Goal: Task Accomplishment & Management: Complete application form

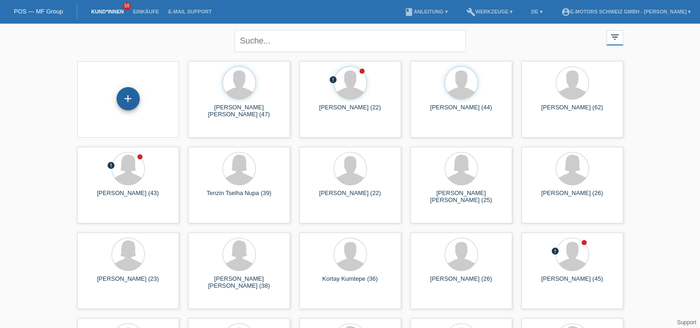
click at [127, 105] on div "+" at bounding box center [128, 99] width 22 height 16
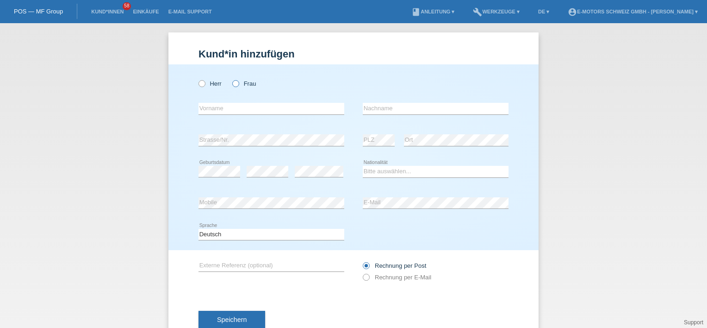
click at [231, 79] on icon at bounding box center [231, 79] width 0 height 0
click at [232, 86] on input "Frau" at bounding box center [235, 83] width 6 height 6
radio input "true"
click at [197, 79] on icon at bounding box center [197, 79] width 0 height 0
click at [199, 81] on input "Herr" at bounding box center [201, 83] width 6 height 6
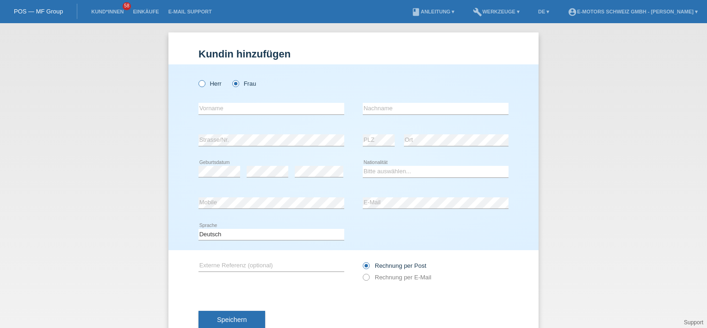
radio input "true"
click at [231, 79] on icon at bounding box center [231, 79] width 0 height 0
click at [233, 84] on input "Frau" at bounding box center [235, 83] width 6 height 6
radio input "true"
click at [204, 110] on input "text" at bounding box center [271, 109] width 146 height 12
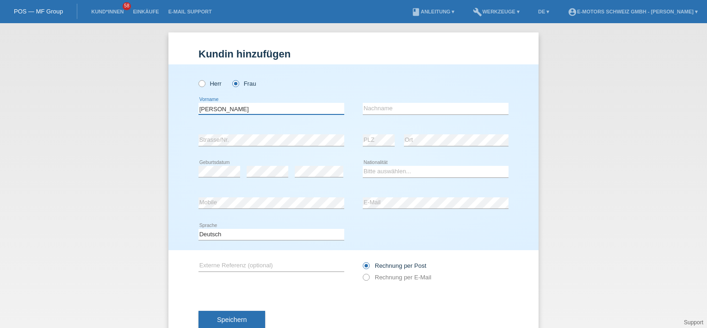
type input "Gizem Elanur"
click at [381, 104] on input "text" at bounding box center [436, 109] width 146 height 12
type input "Gecer"
click at [227, 165] on div "error Geburtsdatum" at bounding box center [219, 171] width 42 height 31
click at [371, 173] on select "Bitte auswählen... Schweiz Deutschland Liechtenstein Österreich ------------ Af…" at bounding box center [436, 171] width 146 height 11
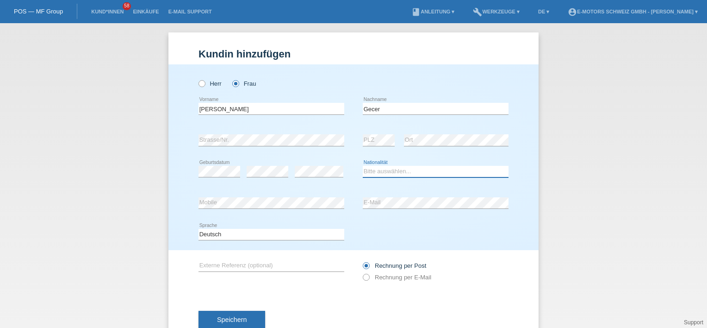
select select "CH"
click at [363, 166] on select "Bitte auswählen... Schweiz Deutschland Liechtenstein Österreich ------------ Af…" at bounding box center [436, 171] width 146 height 11
click at [434, 232] on div "Deutsch Français Italiano English error Sprache" at bounding box center [353, 234] width 310 height 31
click at [368, 278] on label "Rechnung per E-Mail" at bounding box center [397, 276] width 68 height 7
click at [368, 278] on input "Rechnung per E-Mail" at bounding box center [366, 279] width 6 height 12
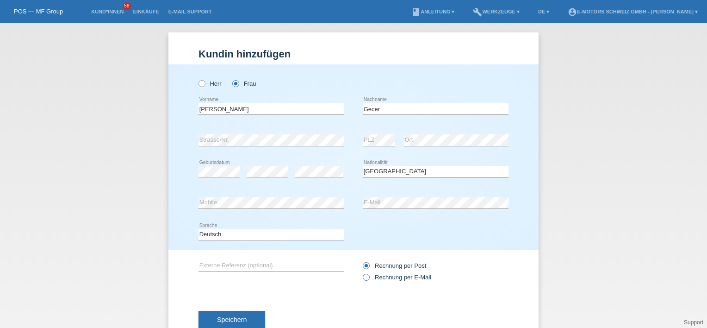
radio input "true"
click at [237, 316] on span "Speichern" at bounding box center [232, 319] width 30 height 7
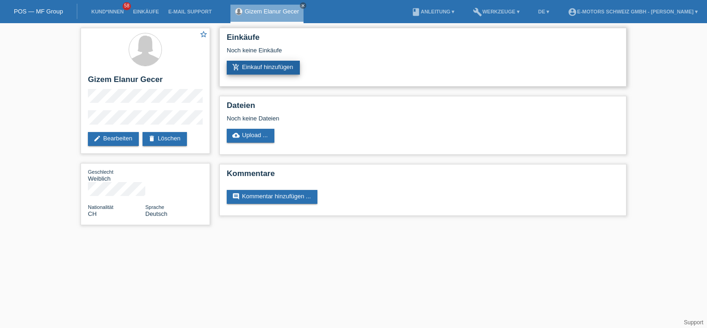
click at [250, 64] on link "add_shopping_cart Einkauf hinzufügen" at bounding box center [263, 68] width 73 height 14
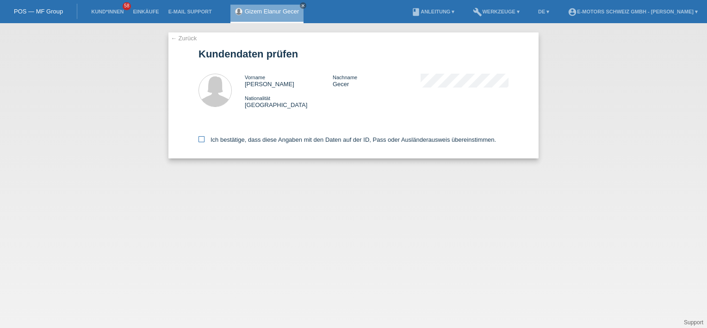
click at [217, 141] on label "Ich bestätige, dass diese Angaben mit den Daten auf der ID, Pass oder Ausländer…" at bounding box center [346, 139] width 297 height 7
click at [204, 141] on input "Ich bestätige, dass diese Angaben mit den Daten auf der ID, Pass oder Ausländer…" at bounding box center [201, 139] width 6 height 6
checkbox input "true"
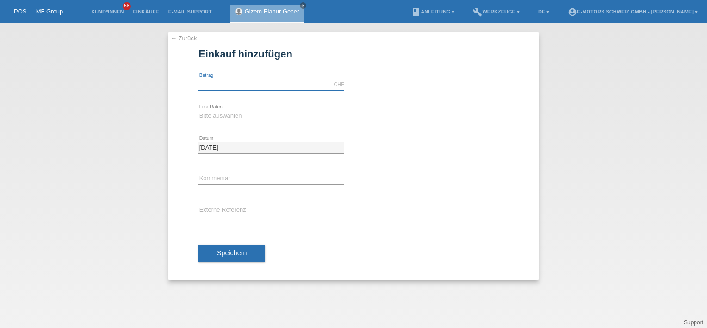
click at [223, 85] on input "text" at bounding box center [271, 85] width 146 height 12
type input "3790.00"
click at [444, 96] on div "3790.00 CHF error [GEOGRAPHIC_DATA]" at bounding box center [353, 84] width 310 height 31
click at [265, 117] on select "Bitte auswählen 12 Raten 24 Raten 36 Raten 48 Raten" at bounding box center [271, 115] width 146 height 11
select select "215"
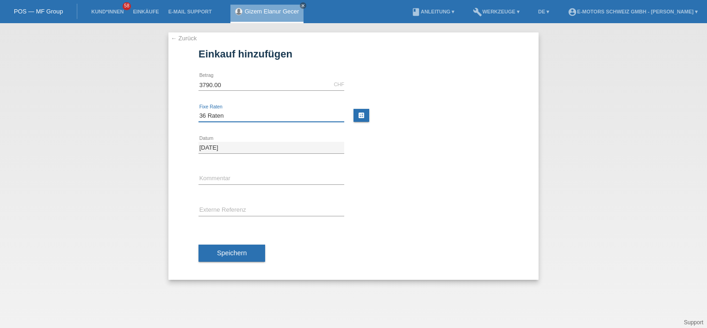
click at [198, 110] on select "Bitte auswählen 12 Raten 24 Raten 36 Raten 48 Raten" at bounding box center [271, 115] width 146 height 11
click at [238, 248] on button "Speichern" at bounding box center [231, 253] width 67 height 18
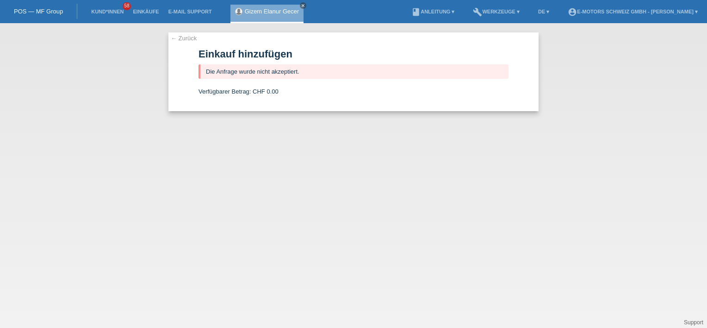
click at [185, 34] on div "← Zurück Einkauf hinzufügen Die Anfrage wurde nicht akzeptiert. Verfügbarer Bet…" at bounding box center [353, 71] width 370 height 79
click at [190, 37] on link "← Zurück" at bounding box center [184, 38] width 26 height 7
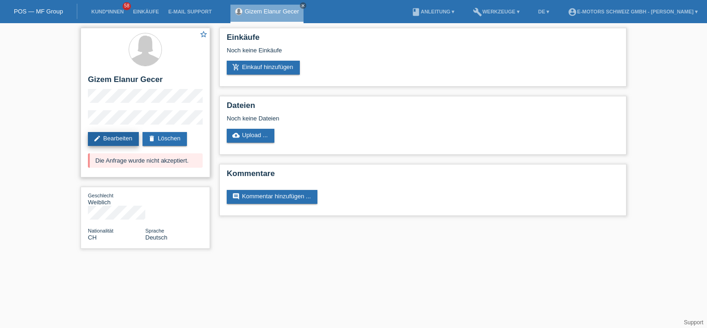
click at [115, 136] on link "edit Bearbeiten" at bounding box center [113, 139] width 51 height 14
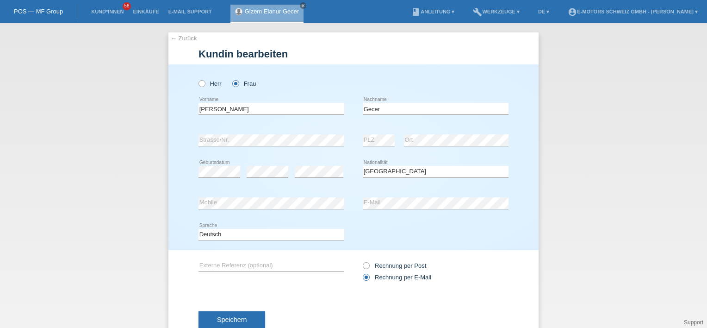
select select "CH"
click at [372, 109] on input "Gecer" at bounding box center [436, 109] width 146 height 12
paste input "ç"
type input "Geçer"
click at [231, 316] on span "Speichern" at bounding box center [232, 319] width 30 height 7
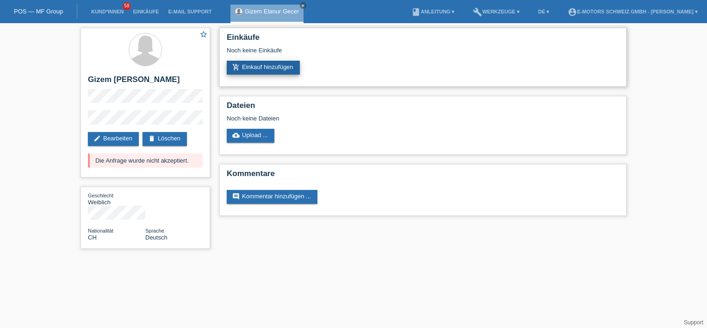
click at [263, 67] on link "add_shopping_cart Einkauf hinzufügen" at bounding box center [263, 68] width 73 height 14
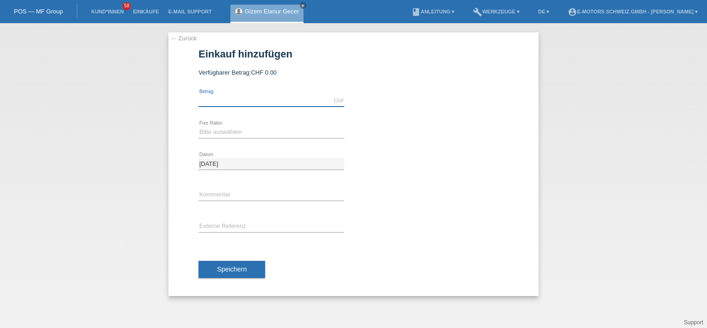
click at [220, 96] on input "text" at bounding box center [271, 101] width 146 height 12
type input "3790.00"
click at [201, 123] on div "Bitte auswählen 12 Raten 24 Raten 36 Raten 48 Raten error Fixe Raten" at bounding box center [271, 132] width 146 height 31
click at [207, 130] on select "Bitte auswählen 12 Raten 24 Raten 36 Raten 48 Raten" at bounding box center [271, 131] width 146 height 11
select select "215"
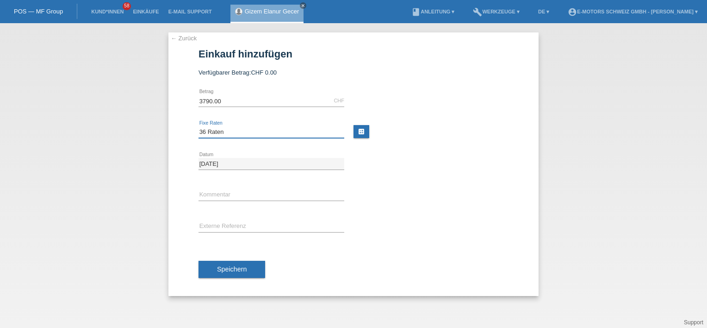
click at [198, 126] on select "Bitte auswählen 12 Raten 24 Raten 36 Raten 48 Raten" at bounding box center [271, 131] width 146 height 11
click at [228, 262] on button "Speichern" at bounding box center [231, 269] width 67 height 18
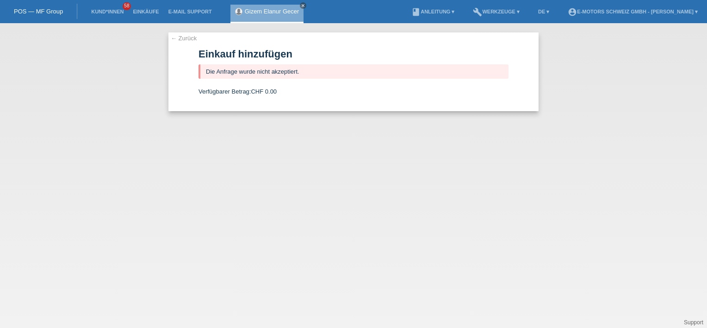
click at [181, 39] on link "← Zurück" at bounding box center [184, 38] width 26 height 7
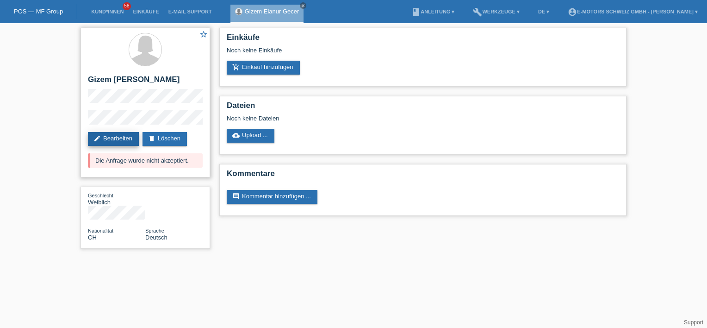
click at [124, 140] on link "edit Bearbeiten" at bounding box center [113, 139] width 51 height 14
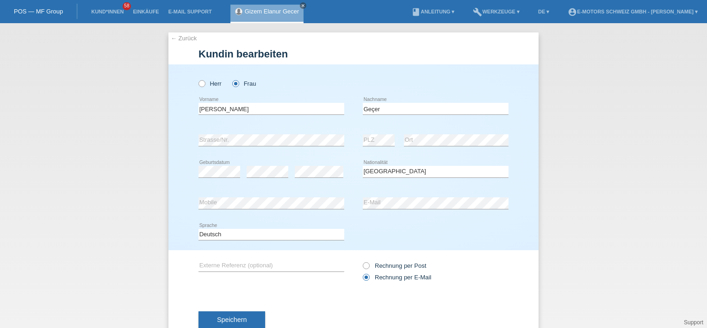
select select "CH"
click at [99, 11] on link "Kund*innen" at bounding box center [108, 12] width 42 height 6
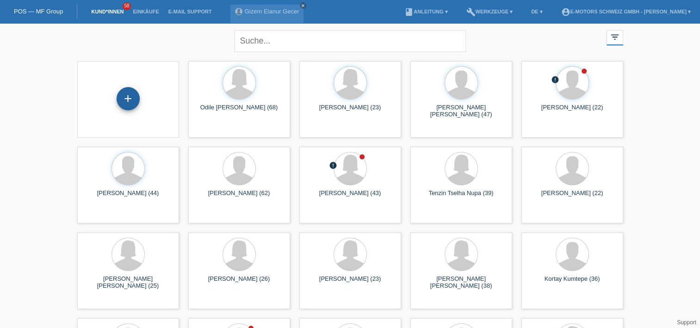
click at [131, 107] on div "+" at bounding box center [128, 98] width 23 height 23
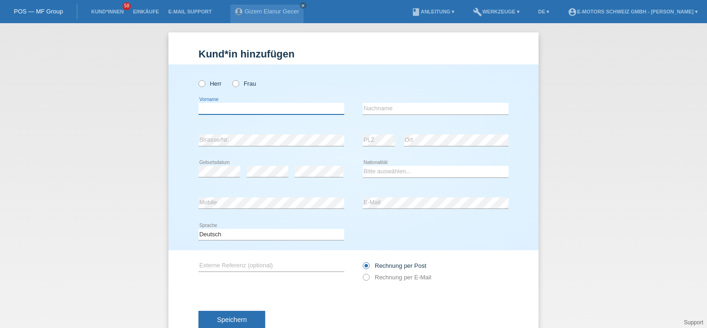
click at [224, 105] on input "text" at bounding box center [271, 109] width 146 height 12
paste input "Darko"
type input "Darko"
drag, startPoint x: 199, startPoint y: 87, endPoint x: 205, endPoint y: 85, distance: 6.3
click at [202, 87] on label "Herr" at bounding box center [209, 83] width 23 height 7
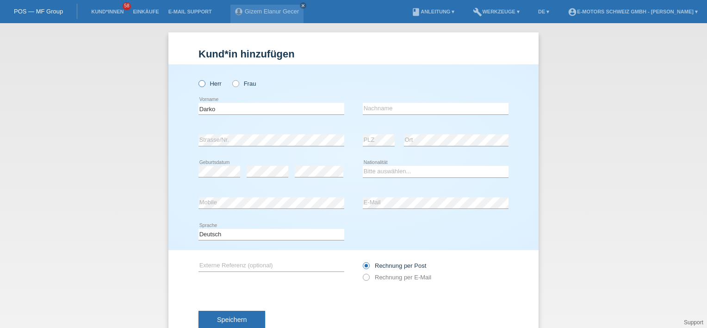
click at [202, 86] on input "Herr" at bounding box center [201, 83] width 6 height 6
radio input "true"
click at [390, 104] on input "text" at bounding box center [436, 109] width 146 height 12
paste input "[PERSON_NAME]"
type input "[PERSON_NAME]"
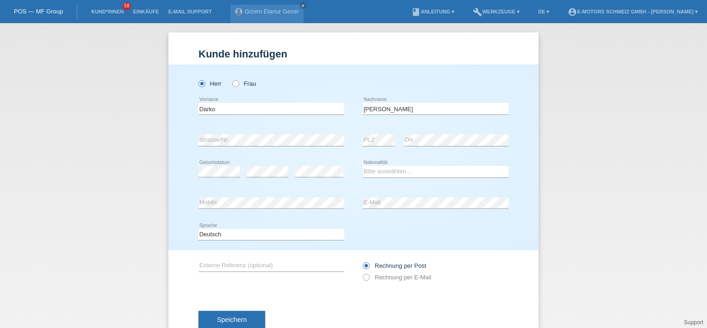
click at [375, 178] on div "Bitte auswählen... Schweiz Deutschland Liechtenstein Österreich ------------ Af…" at bounding box center [436, 171] width 146 height 31
click at [376, 177] on icon at bounding box center [436, 177] width 146 height 0
click at [383, 167] on select "Bitte auswählen... Schweiz Deutschland Liechtenstein Österreich ------------ Af…" at bounding box center [436, 171] width 146 height 11
select select "CH"
click at [363, 166] on select "Bitte auswählen... Schweiz Deutschland Liechtenstein Österreich ------------ Af…" at bounding box center [436, 171] width 146 height 11
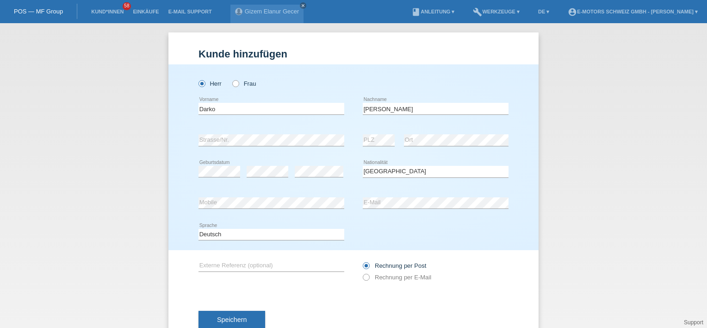
click at [225, 195] on div "error Mobile" at bounding box center [271, 202] width 146 height 31
click at [476, 252] on div "Rechnung per Post Rechnung per E-Mail" at bounding box center [436, 271] width 146 height 43
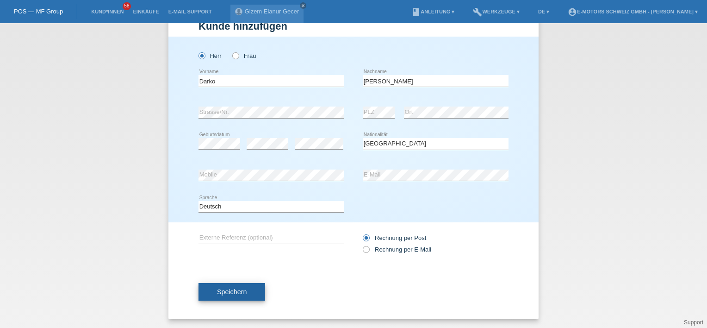
click at [253, 289] on button "Speichern" at bounding box center [231, 292] width 67 height 18
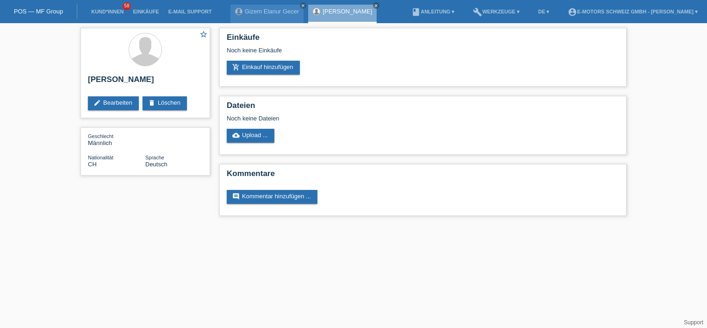
click at [122, 110] on link "edit Bearbeiten" at bounding box center [113, 103] width 51 height 14
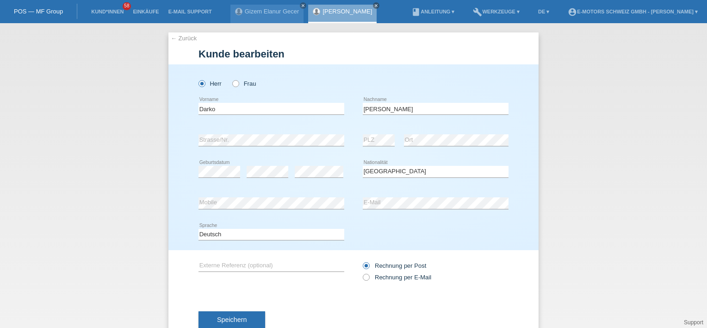
select select "CH"
click at [365, 281] on div "Rechnung per Post Rechnung per E-Mail" at bounding box center [436, 271] width 146 height 23
click at [361, 272] on icon at bounding box center [361, 272] width 0 height 0
click at [363, 278] on input "Rechnung per E-Mail" at bounding box center [366, 279] width 6 height 12
radio input "true"
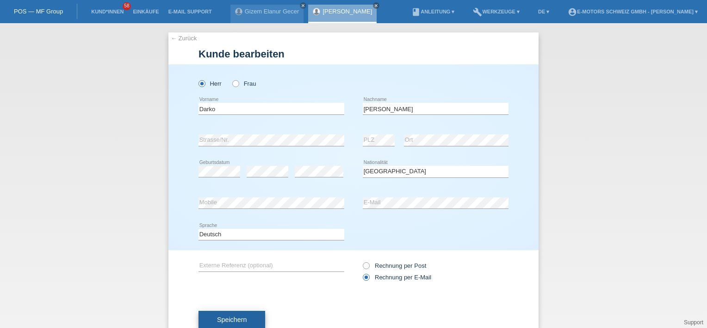
click at [237, 325] on button "Speichern" at bounding box center [231, 319] width 67 height 18
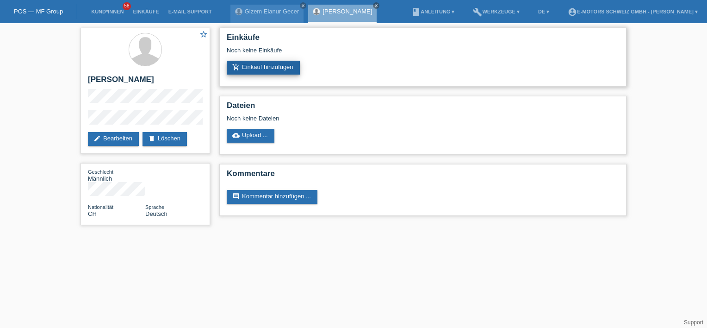
click at [274, 63] on link "add_shopping_cart Einkauf hinzufügen" at bounding box center [263, 68] width 73 height 14
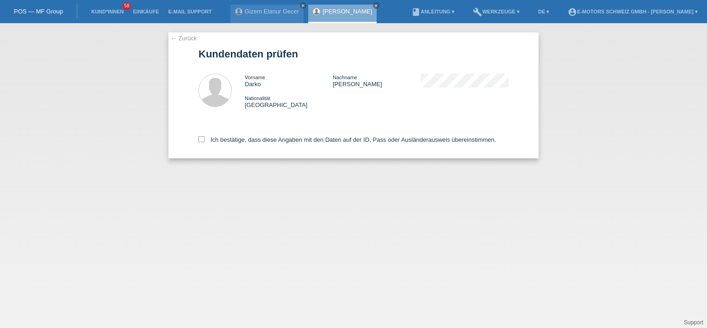
click at [200, 133] on div "Ich bestätige, dass diese Angaben mit den Daten auf der ID, Pass oder Ausländer…" at bounding box center [353, 138] width 310 height 41
click at [202, 139] on icon at bounding box center [201, 139] width 6 height 6
click at [202, 139] on input "Ich bestätige, dass diese Angaben mit den Daten auf der ID, Pass oder Ausländer…" at bounding box center [201, 139] width 6 height 6
checkbox input "true"
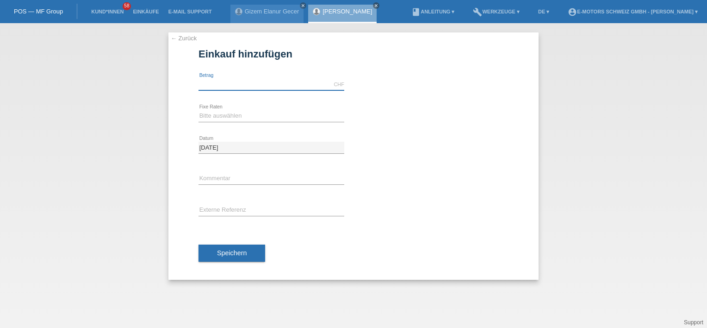
click at [239, 86] on input "text" at bounding box center [271, 85] width 146 height 12
type input "33390.00"
click at [241, 120] on select "Bitte auswählen 12 Raten 24 Raten 36 Raten 48 Raten" at bounding box center [271, 115] width 146 height 11
select select "215"
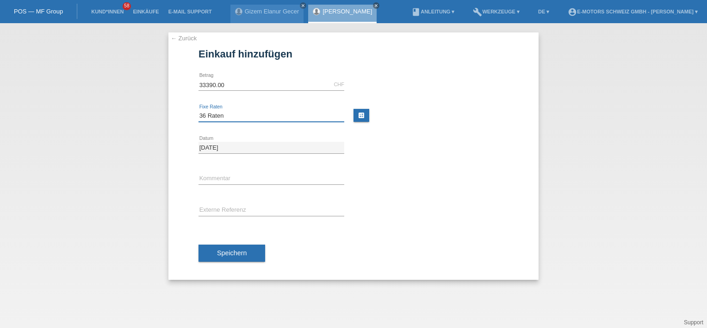
click at [198, 110] on select "Bitte auswählen 12 Raten 24 Raten 36 Raten 48 Raten" at bounding box center [271, 115] width 146 height 11
click at [226, 254] on span "Speichern" at bounding box center [232, 252] width 30 height 7
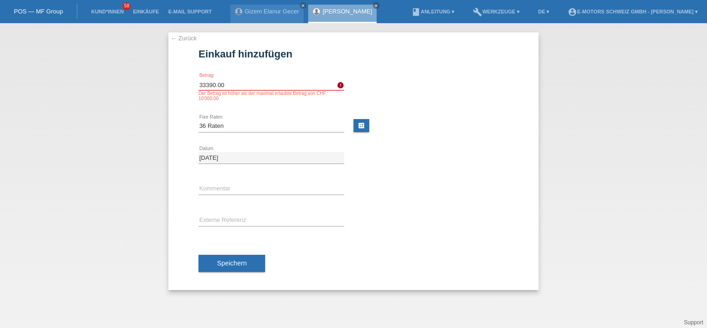
click at [207, 85] on input "33390.00" at bounding box center [271, 85] width 146 height 12
type input "3390.00"
click at [407, 158] on div "26.09.2025 error Datum" at bounding box center [353, 157] width 310 height 31
click at [220, 257] on button "Speichern" at bounding box center [231, 263] width 67 height 18
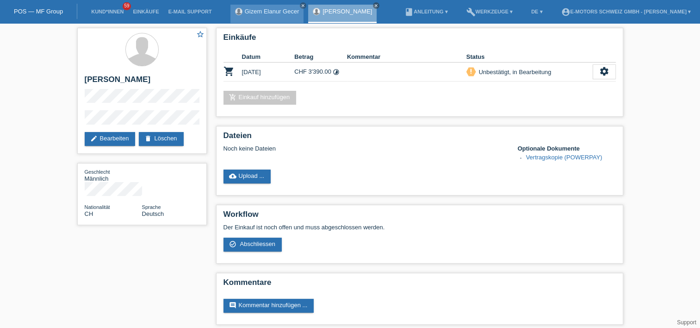
click at [274, 7] on div "Gizem Elanur Gecer close" at bounding box center [267, 14] width 74 height 19
click at [274, 11] on link "Gizem Elanur Gecer" at bounding box center [272, 11] width 55 height 7
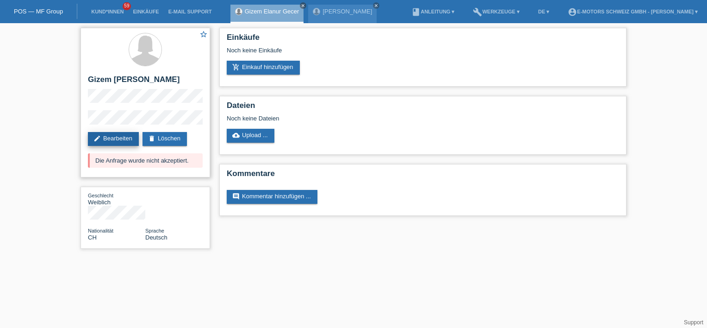
click at [122, 138] on link "edit Bearbeiten" at bounding box center [113, 139] width 51 height 14
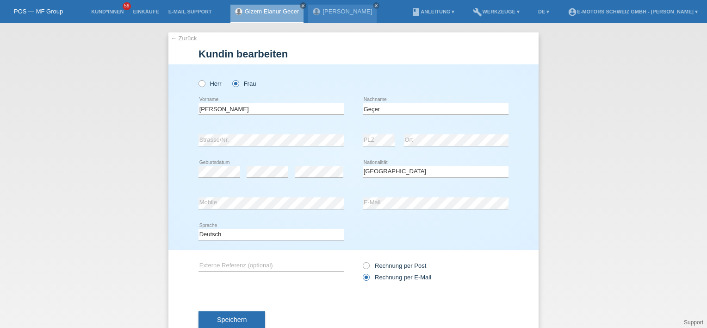
select select "CH"
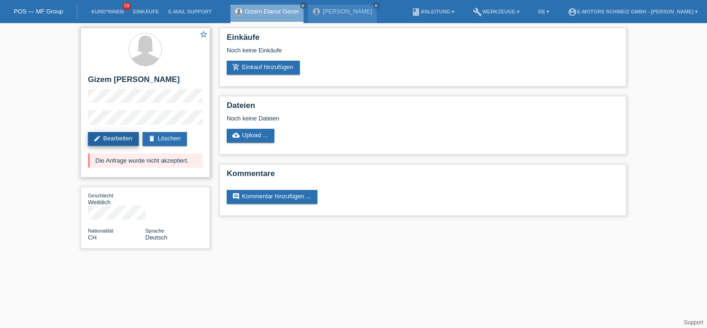
click at [110, 140] on link "edit Bearbeiten" at bounding box center [113, 139] width 51 height 14
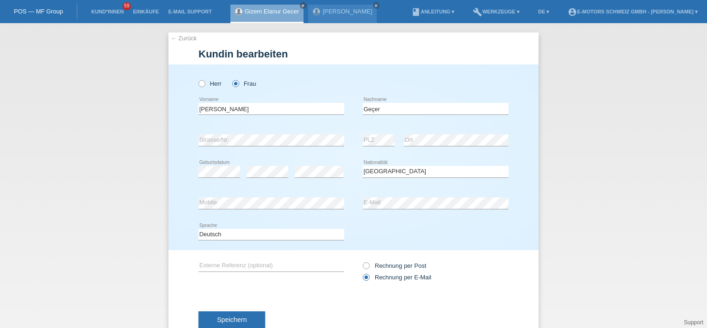
select select "CH"
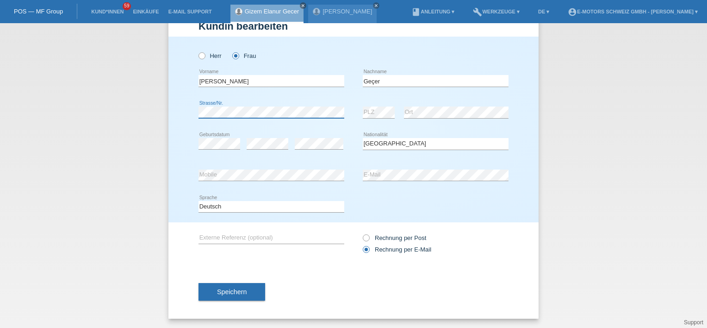
click at [146, 110] on div "← Zurück Kundin bearbeiten Herr Frau Gizem Elanur error Vorname" at bounding box center [353, 175] width 707 height 304
click at [472, 56] on div "Herr Frau" at bounding box center [353, 51] width 310 height 29
click at [229, 286] on button "Speichern" at bounding box center [231, 292] width 67 height 18
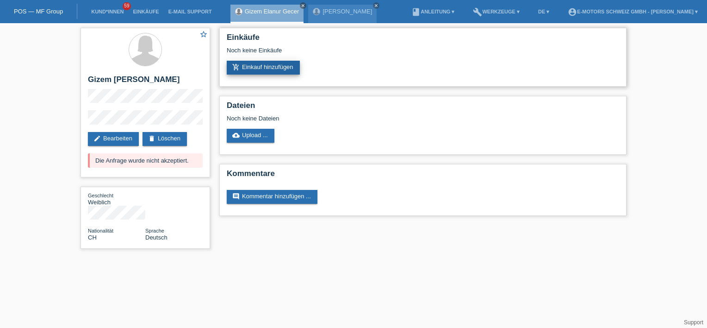
click at [278, 68] on link "add_shopping_cart Einkauf hinzufügen" at bounding box center [263, 68] width 73 height 14
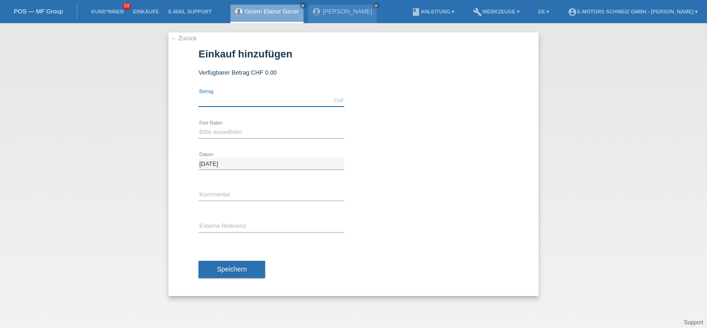
click at [230, 105] on input "text" at bounding box center [271, 101] width 146 height 12
type input "3790.00"
drag, startPoint x: 228, startPoint y: 138, endPoint x: 226, endPoint y: 132, distance: 6.7
click at [227, 138] on div "Bitte auswählen 12 Raten 24 Raten 36 Raten 48 Raten error Fixe Raten" at bounding box center [271, 132] width 146 height 31
click at [226, 130] on select "Bitte auswählen 12 Raten 24 Raten 36 Raten 48 Raten" at bounding box center [271, 131] width 146 height 11
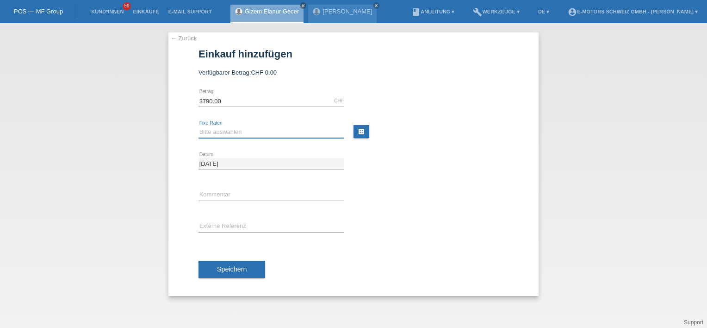
select select "215"
click at [198, 126] on select "Bitte auswählen 12 Raten 24 Raten 36 Raten 48 Raten" at bounding box center [271, 131] width 146 height 11
click at [229, 270] on span "Speichern" at bounding box center [232, 268] width 30 height 7
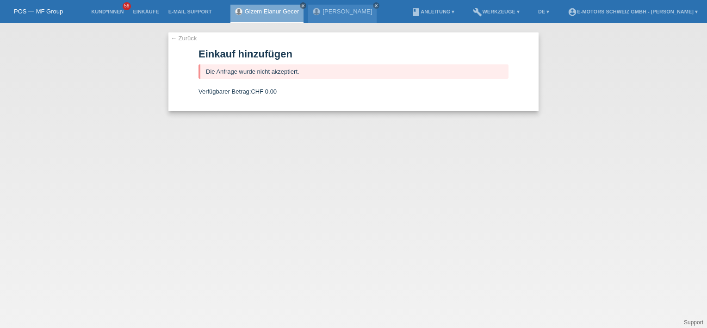
click at [186, 36] on link "← Zurück" at bounding box center [184, 38] width 26 height 7
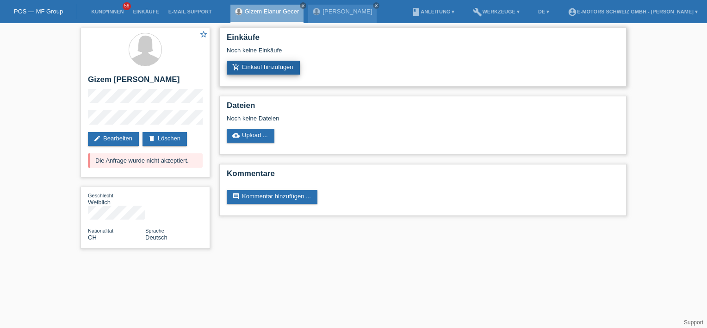
click at [260, 67] on link "add_shopping_cart Einkauf hinzufügen" at bounding box center [263, 68] width 73 height 14
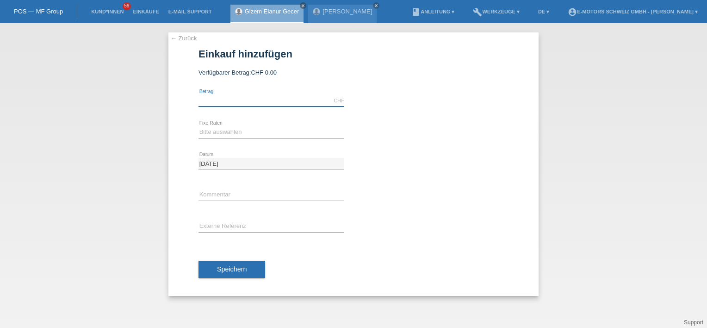
click at [233, 101] on input "text" at bounding box center [271, 101] width 146 height 12
type input "3390.00"
click at [215, 134] on select "Bitte auswählen 12 Raten 24 Raten 36 Raten 48 Raten" at bounding box center [271, 131] width 146 height 11
select select "215"
click at [198, 126] on select "Bitte auswählen 12 Raten 24 Raten 36 Raten 48 Raten" at bounding box center [271, 131] width 146 height 11
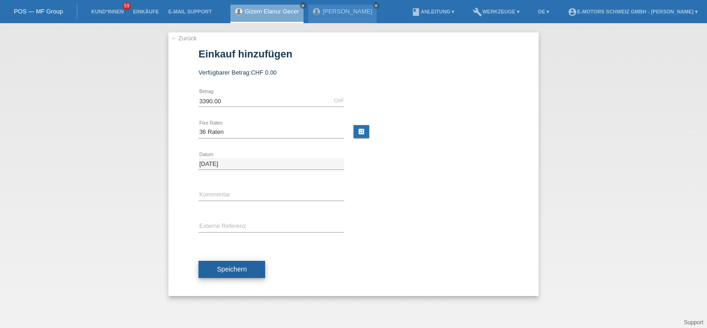
click at [222, 272] on button "Speichern" at bounding box center [231, 269] width 67 height 18
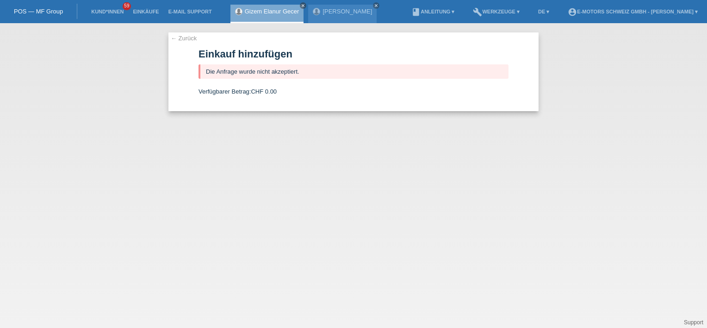
click at [179, 39] on link "← Zurück" at bounding box center [184, 38] width 26 height 7
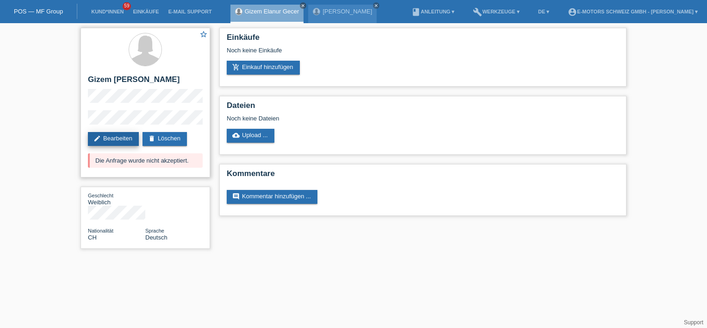
click at [118, 137] on link "edit Bearbeiten" at bounding box center [113, 139] width 51 height 14
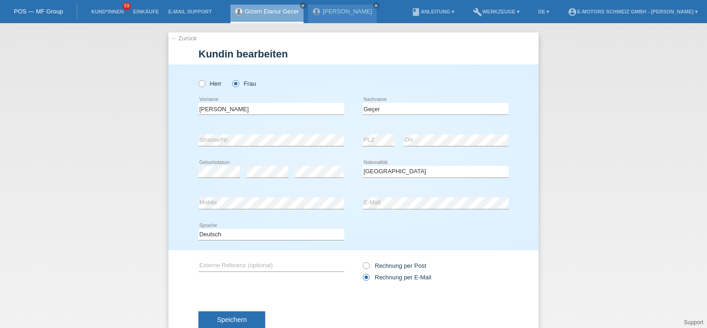
select select "CH"
click at [436, 126] on div "error Ort" at bounding box center [456, 139] width 105 height 31
click at [453, 70] on div "Herr Frau" at bounding box center [353, 78] width 310 height 29
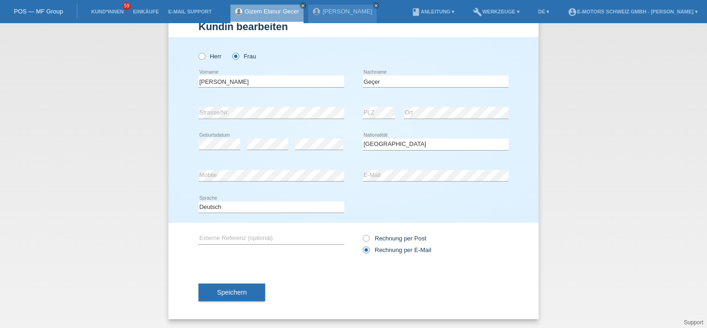
scroll to position [28, 0]
click at [219, 296] on button "Speichern" at bounding box center [231, 292] width 67 height 18
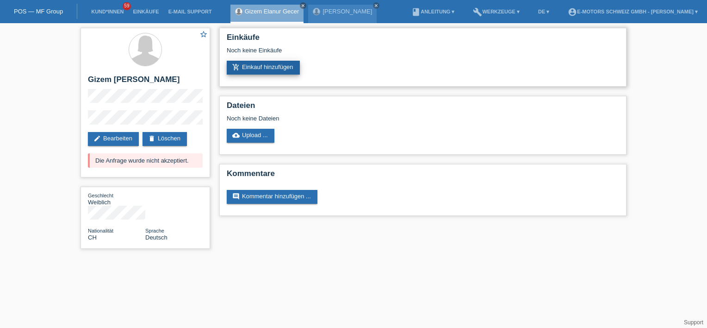
click at [252, 65] on link "add_shopping_cart Einkauf hinzufügen" at bounding box center [263, 68] width 73 height 14
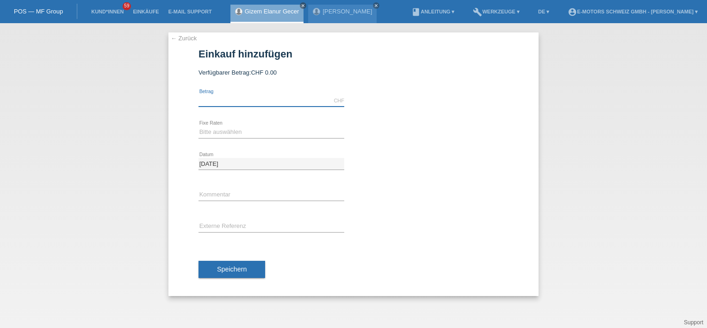
click at [222, 102] on input "text" at bounding box center [271, 101] width 146 height 12
type input "3390.00"
click at [213, 133] on select "Bitte auswählen 12 Raten 24 Raten 36 Raten 48 Raten" at bounding box center [271, 131] width 146 height 11
select select "215"
click at [198, 126] on select "Bitte auswählen 12 Raten 24 Raten 36 Raten 48 Raten" at bounding box center [271, 131] width 146 height 11
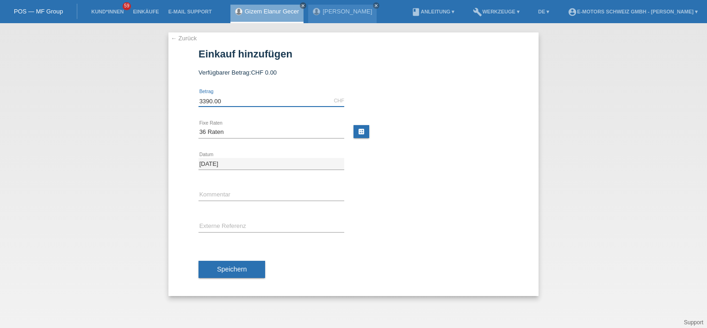
click at [207, 102] on input "3390.00" at bounding box center [271, 101] width 146 height 12
type input "3790.00"
click at [396, 149] on div at bounding box center [436, 151] width 146 height 7
click at [226, 267] on span "Speichern" at bounding box center [232, 268] width 30 height 7
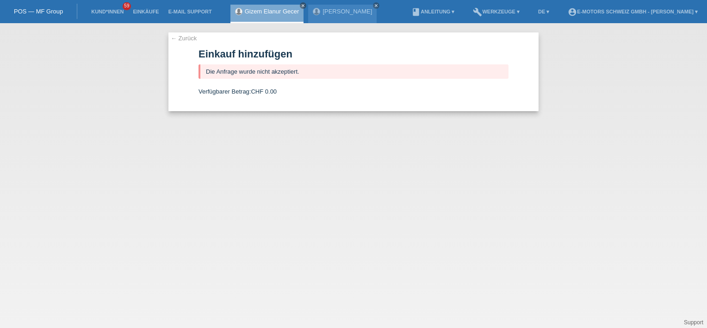
click at [174, 32] on div "← Zurück Einkauf hinzufügen Die Anfrage wurde nicht akzeptiert. Verfügbarer Bet…" at bounding box center [353, 71] width 370 height 79
click at [180, 36] on link "← Zurück" at bounding box center [184, 38] width 26 height 7
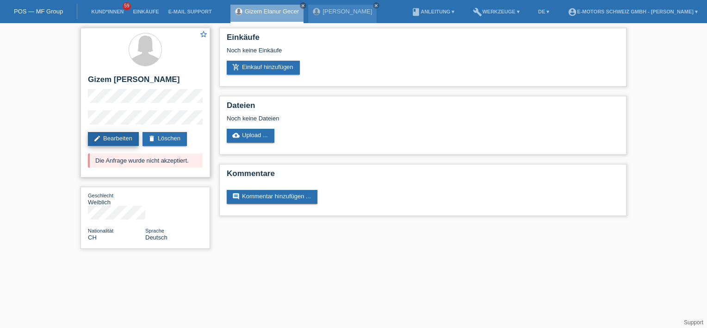
click at [109, 138] on link "edit Bearbeiten" at bounding box center [113, 139] width 51 height 14
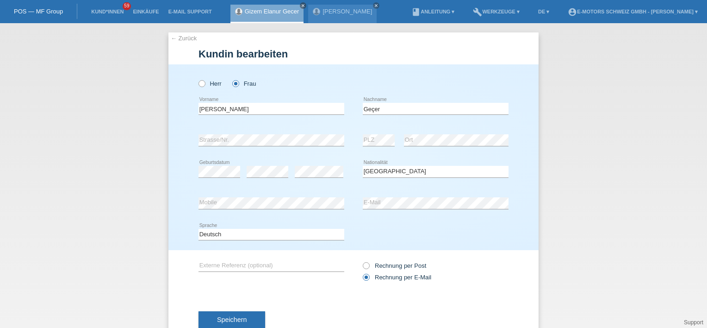
select select "CH"
click at [173, 40] on link "← Zurück" at bounding box center [184, 38] width 26 height 7
